Goal: Task Accomplishment & Management: Use online tool/utility

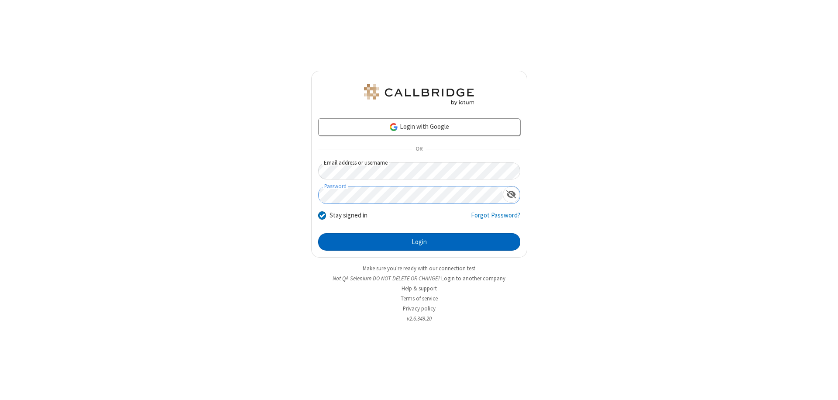
click at [419, 242] on button "Login" at bounding box center [419, 241] width 202 height 17
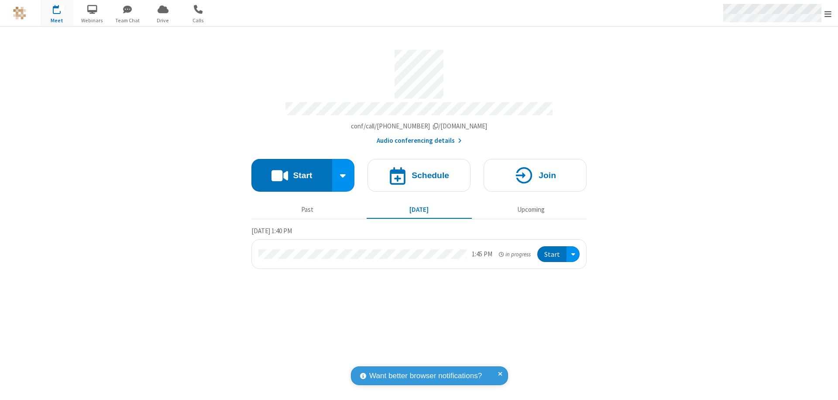
click at [828, 14] on span "Open menu" at bounding box center [828, 14] width 7 height 9
click at [163, 20] on span "Drive" at bounding box center [163, 21] width 33 height 8
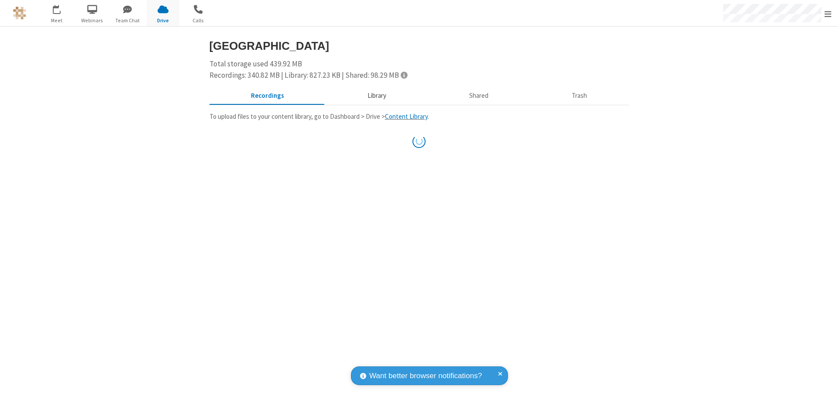
click at [372, 96] on button "Library" at bounding box center [377, 96] width 102 height 17
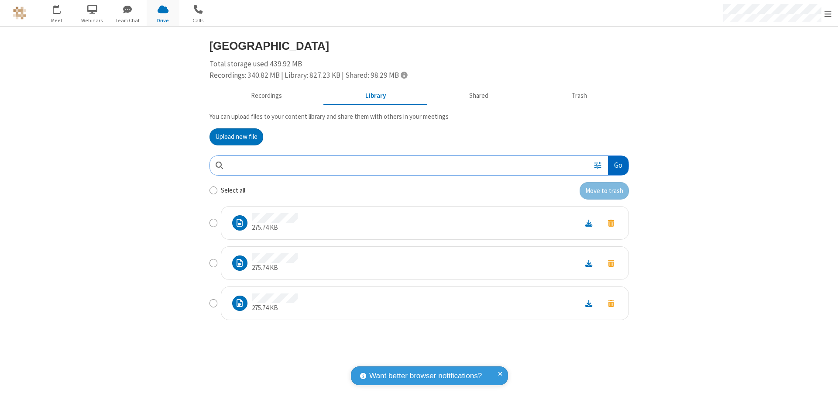
click at [618, 165] on button "Go" at bounding box center [618, 166] width 20 height 20
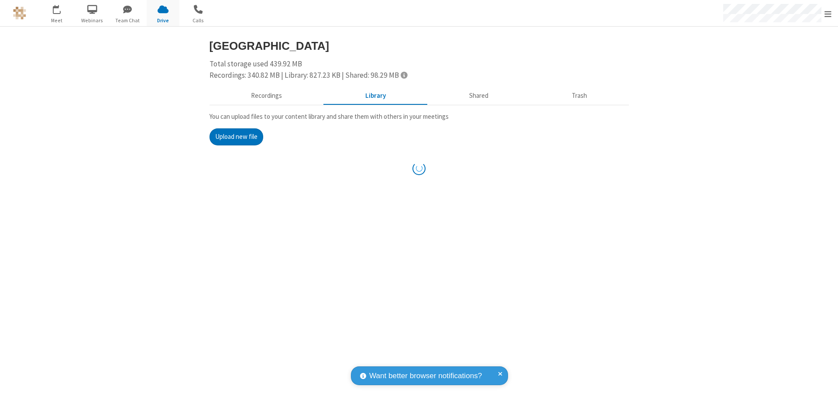
click at [236, 137] on button "Upload new file" at bounding box center [237, 136] width 54 height 17
